Goal: Find specific fact: Find specific fact

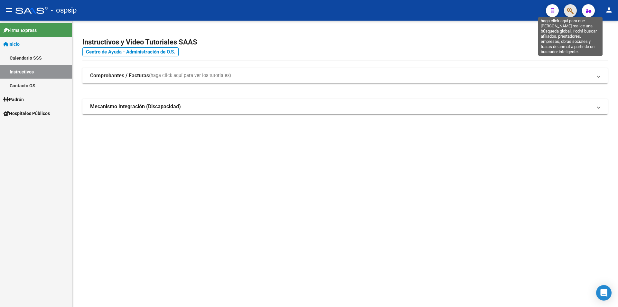
click at [574, 11] on icon "button" at bounding box center [571, 10] width 6 height 7
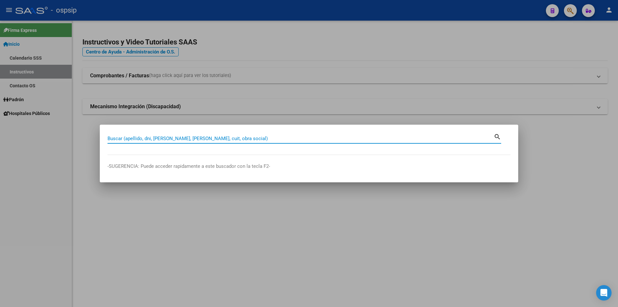
drag, startPoint x: 210, startPoint y: 138, endPoint x: 157, endPoint y: 75, distance: 82.0
click at [210, 138] on input "Buscar (apellido, dni, [PERSON_NAME], [PERSON_NAME], cuit, obra social)" at bounding box center [301, 139] width 387 height 6
type input "41095054"
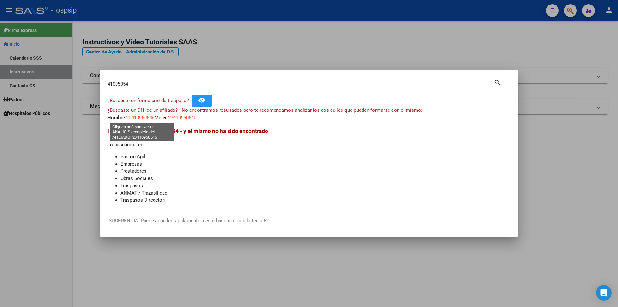
click at [146, 117] on span "20410950546" at bounding box center [140, 118] width 28 height 6
type textarea "20410950546"
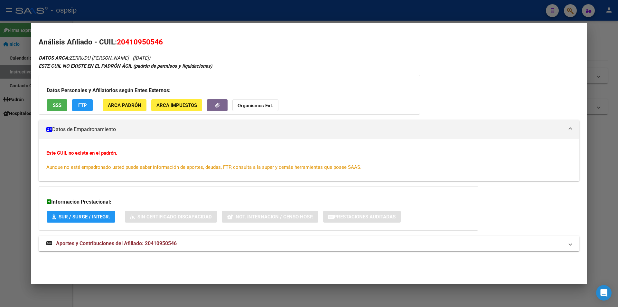
click at [60, 104] on span "SSS" at bounding box center [57, 105] width 9 height 6
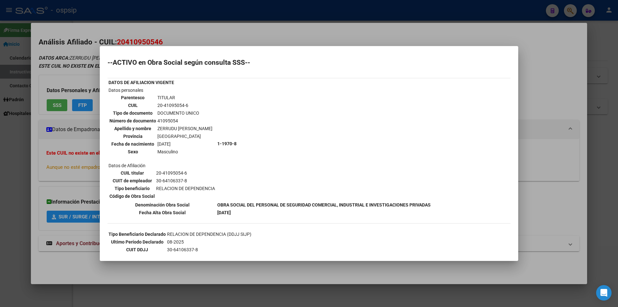
click at [311, 24] on div at bounding box center [309, 153] width 618 height 307
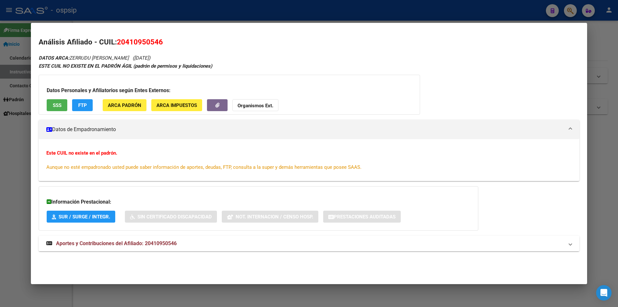
click at [172, 241] on span "Aportes y Contribuciones del Afiliado: 20410950546" at bounding box center [116, 243] width 121 height 6
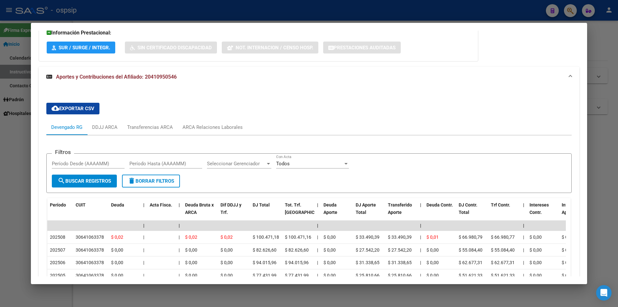
scroll to position [183, 0]
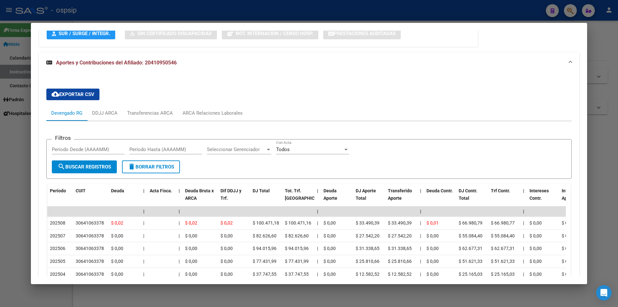
click at [275, 15] on div at bounding box center [309, 153] width 618 height 307
click at [276, 15] on div at bounding box center [309, 153] width 618 height 307
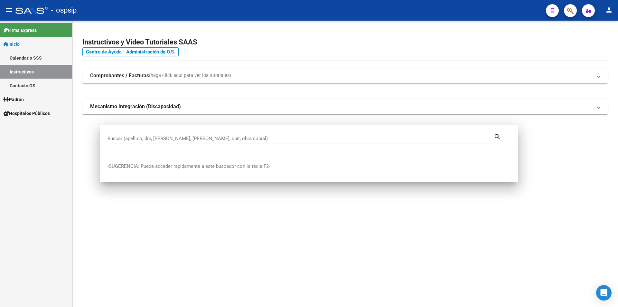
click at [276, 15] on div "- ospsip" at bounding box center [278, 10] width 526 height 14
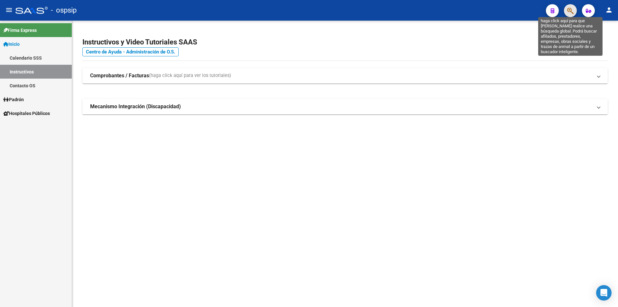
click at [568, 8] on icon "button" at bounding box center [571, 10] width 6 height 7
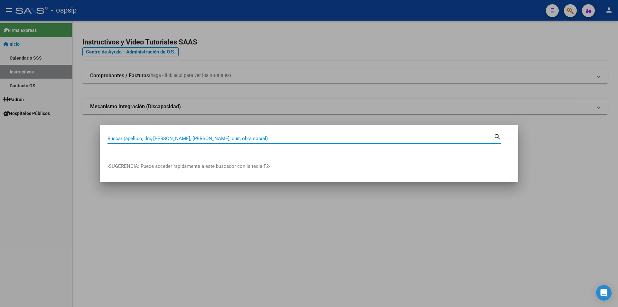
click at [188, 138] on input "Buscar (apellido, dni, [PERSON_NAME], [PERSON_NAME], cuit, obra social)" at bounding box center [301, 139] width 387 height 6
type input "23851397"
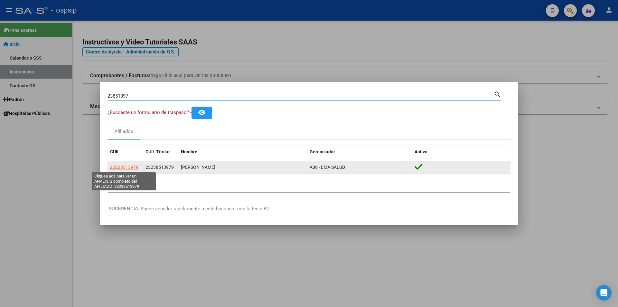
click at [134, 168] on span "23238513979" at bounding box center [124, 167] width 28 height 5
type textarea "23238513979"
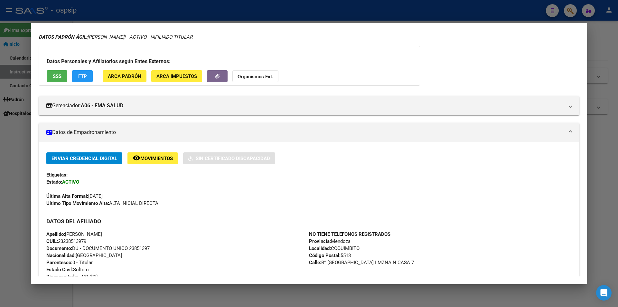
scroll to position [0, 0]
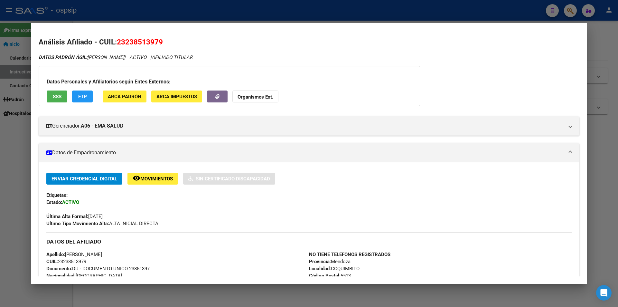
click at [161, 8] on div at bounding box center [309, 153] width 618 height 307
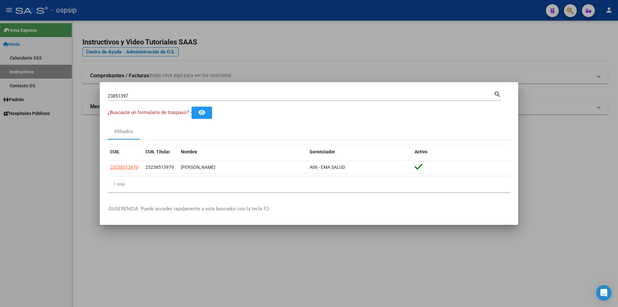
click at [162, 8] on div at bounding box center [309, 153] width 618 height 307
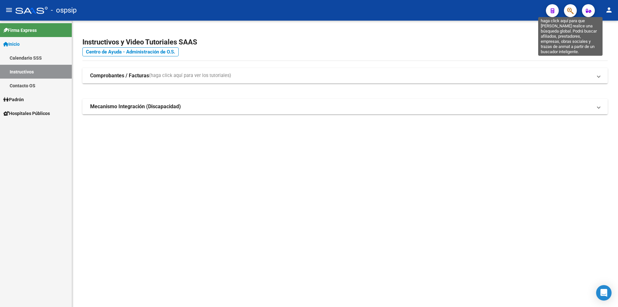
click at [571, 10] on icon "button" at bounding box center [571, 10] width 6 height 7
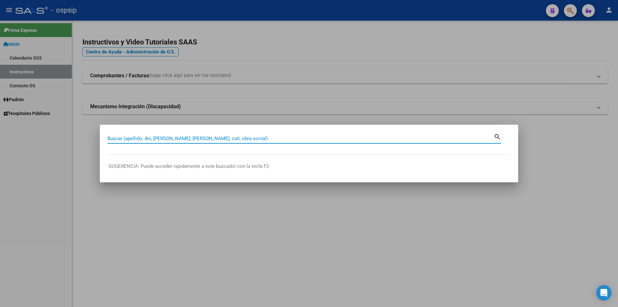
click at [194, 138] on input "Buscar (apellido, dni, [PERSON_NAME], [PERSON_NAME], cuit, obra social)" at bounding box center [301, 139] width 387 height 6
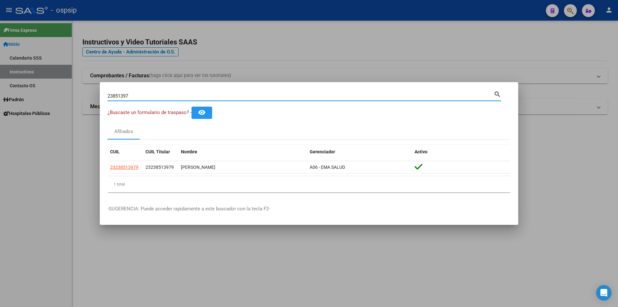
click at [173, 93] on input "23851397" at bounding box center [301, 96] width 387 height 6
type input "2"
click at [166, 95] on input "Buscar (apellido, dni, [PERSON_NAME], [PERSON_NAME], cuit, obra social)" at bounding box center [301, 96] width 387 height 6
type input "70752221"
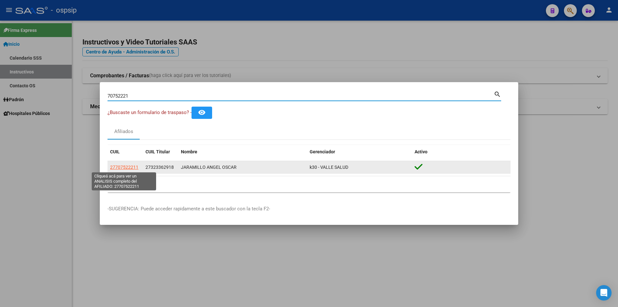
click at [126, 166] on span "27707522211" at bounding box center [124, 167] width 28 height 5
type textarea "27707522211"
